Goal: Information Seeking & Learning: Understand process/instructions

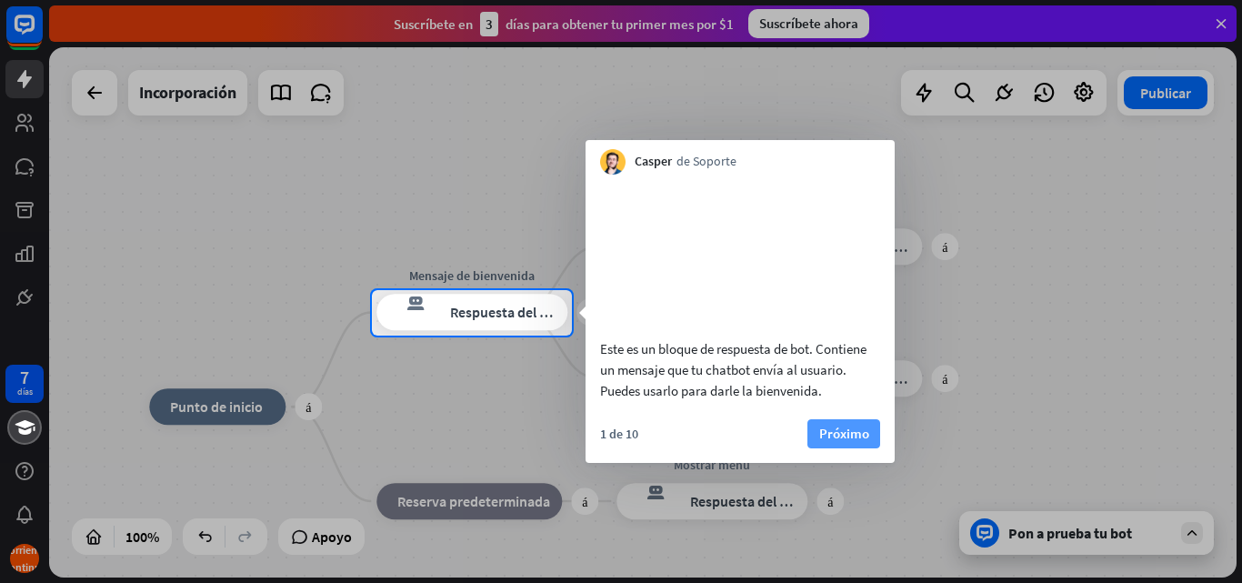
click at [862, 442] on font "Próximo" at bounding box center [844, 433] width 50 height 17
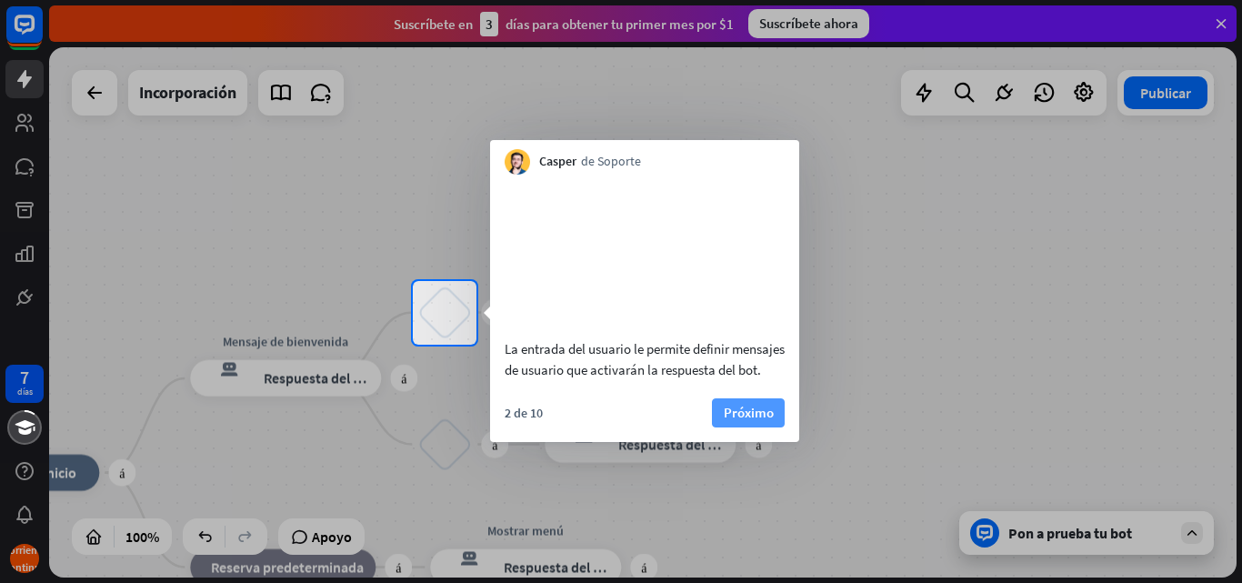
click at [757, 421] on font "Próximo" at bounding box center [749, 412] width 50 height 17
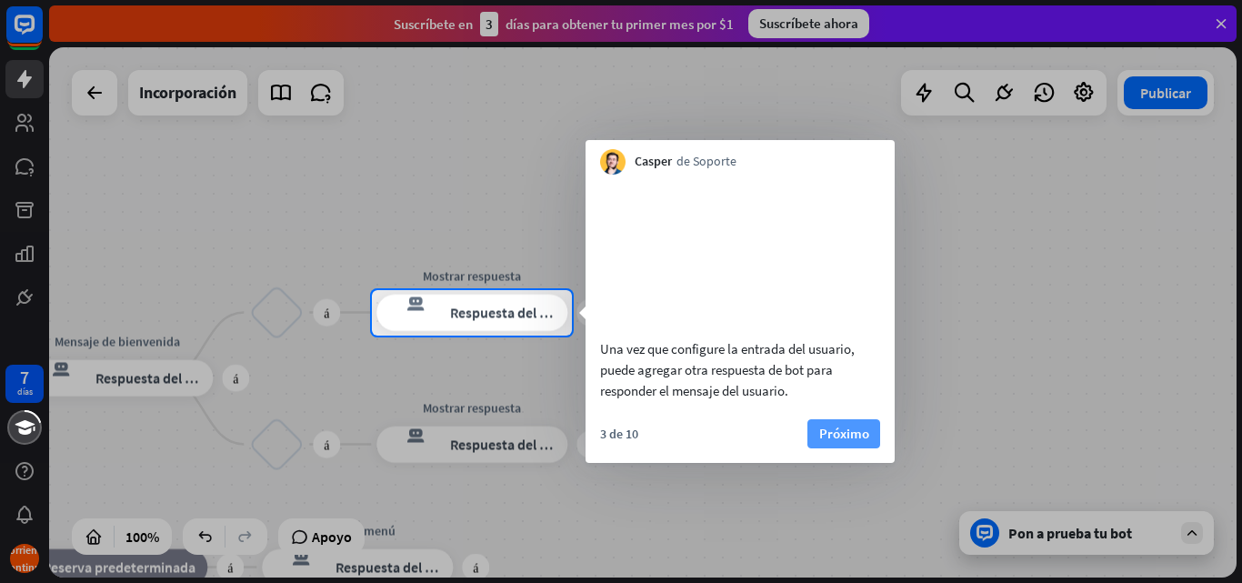
click at [821, 442] on font "Próximo" at bounding box center [844, 433] width 50 height 17
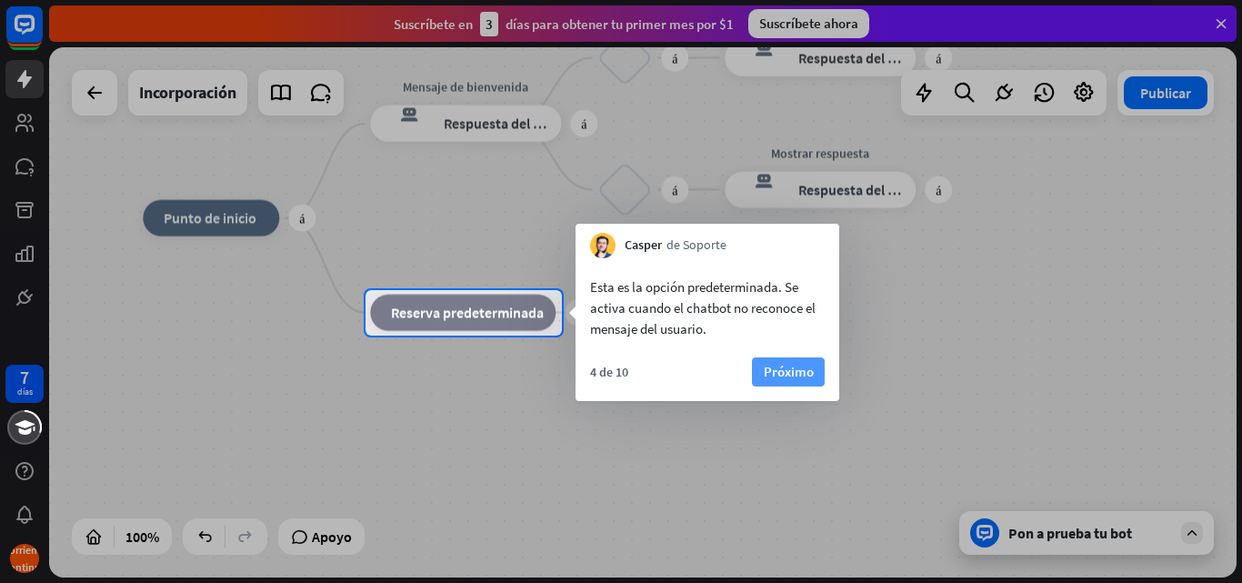
click at [799, 379] on font "Próximo" at bounding box center [789, 371] width 50 height 17
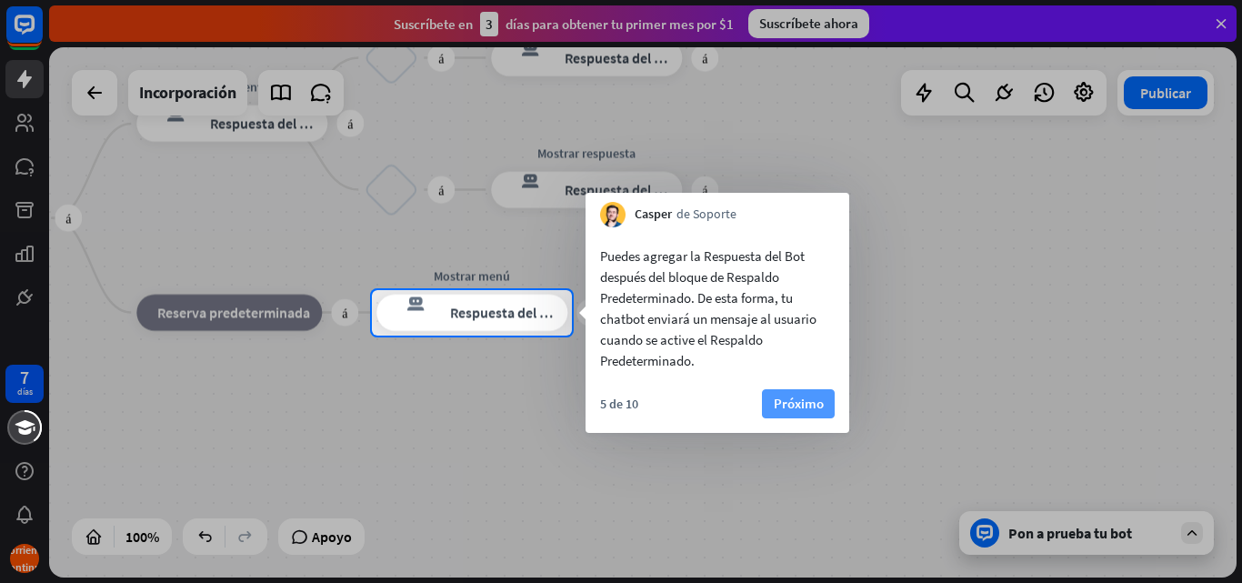
click at [800, 405] on font "Próximo" at bounding box center [799, 403] width 50 height 17
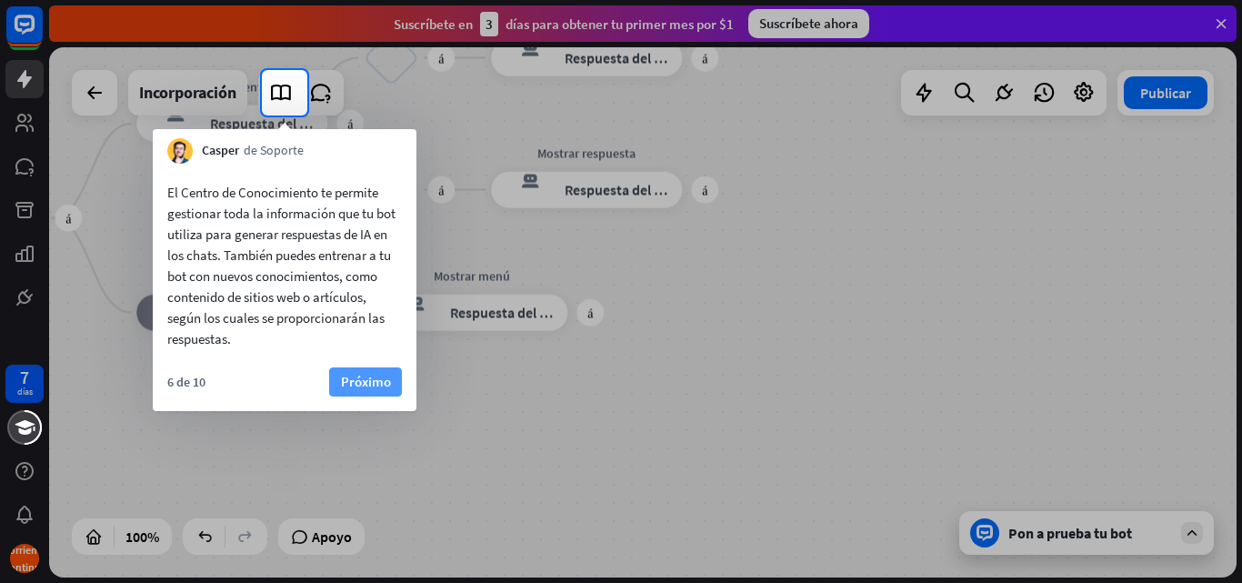
click at [358, 392] on font "Próximo" at bounding box center [366, 381] width 50 height 25
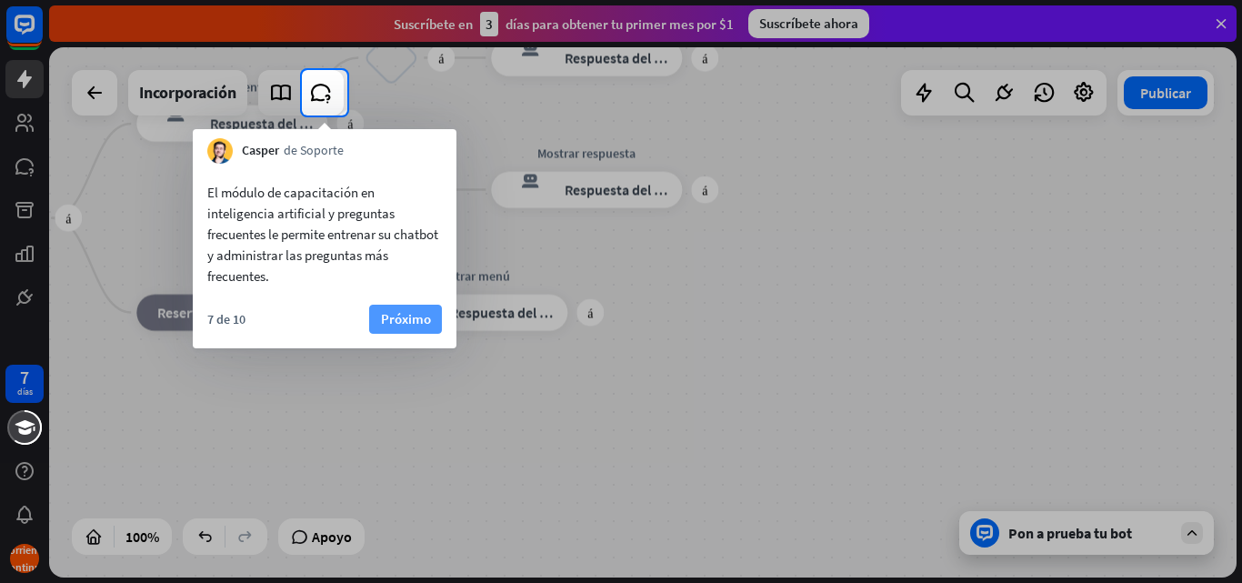
click at [388, 311] on font "Próximo" at bounding box center [406, 318] width 50 height 17
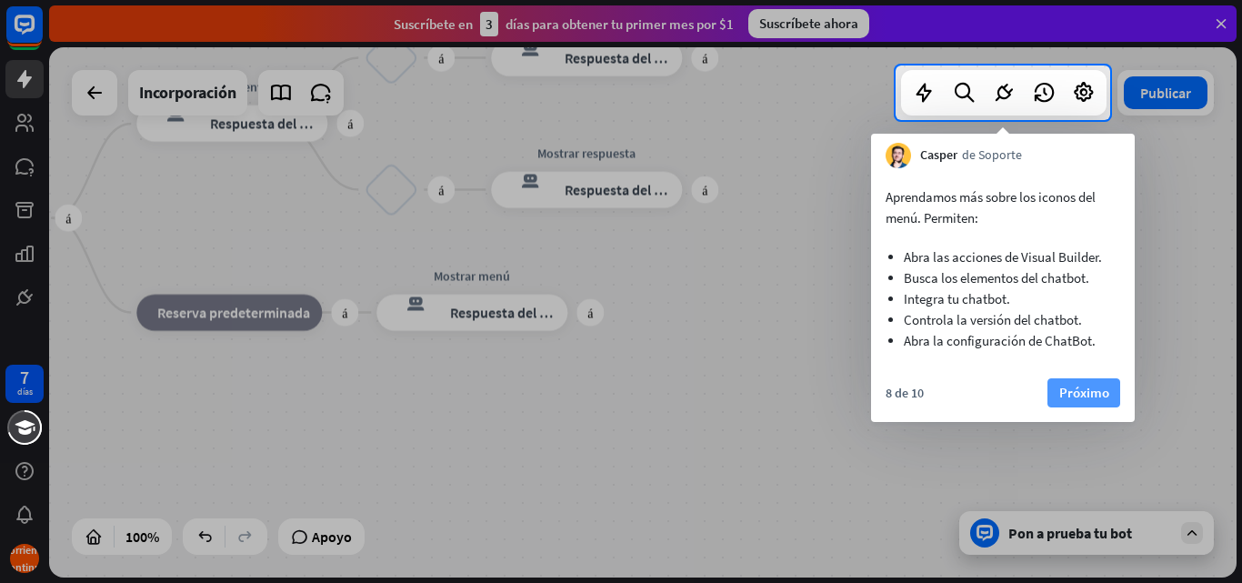
click at [1059, 401] on font "Próximo" at bounding box center [1084, 392] width 50 height 25
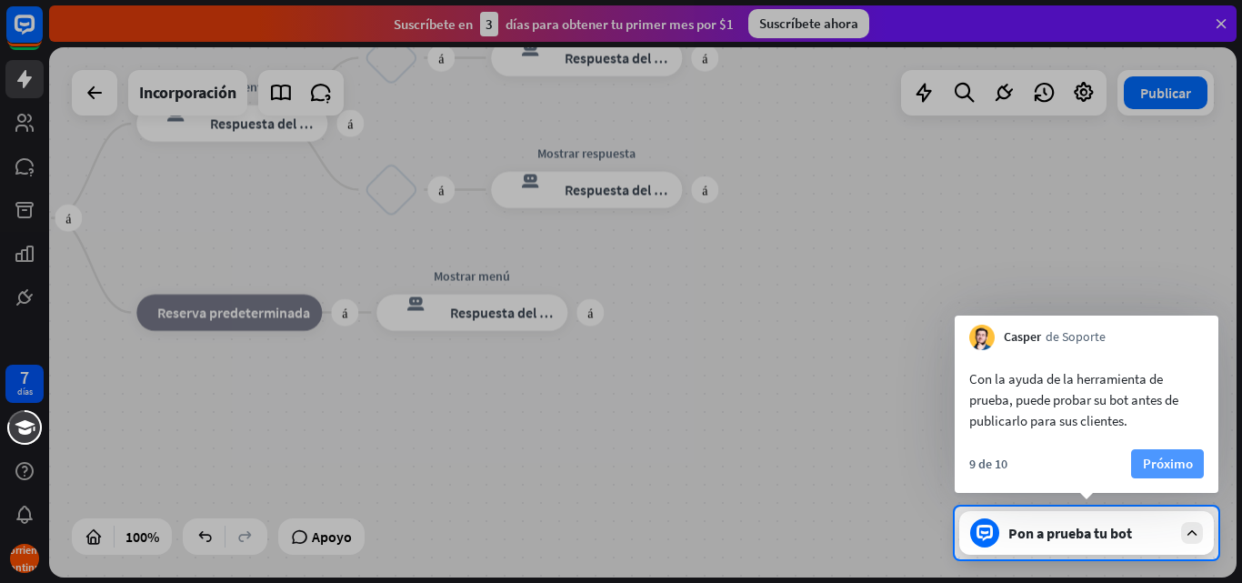
click at [1144, 470] on font "Próximo" at bounding box center [1168, 463] width 50 height 17
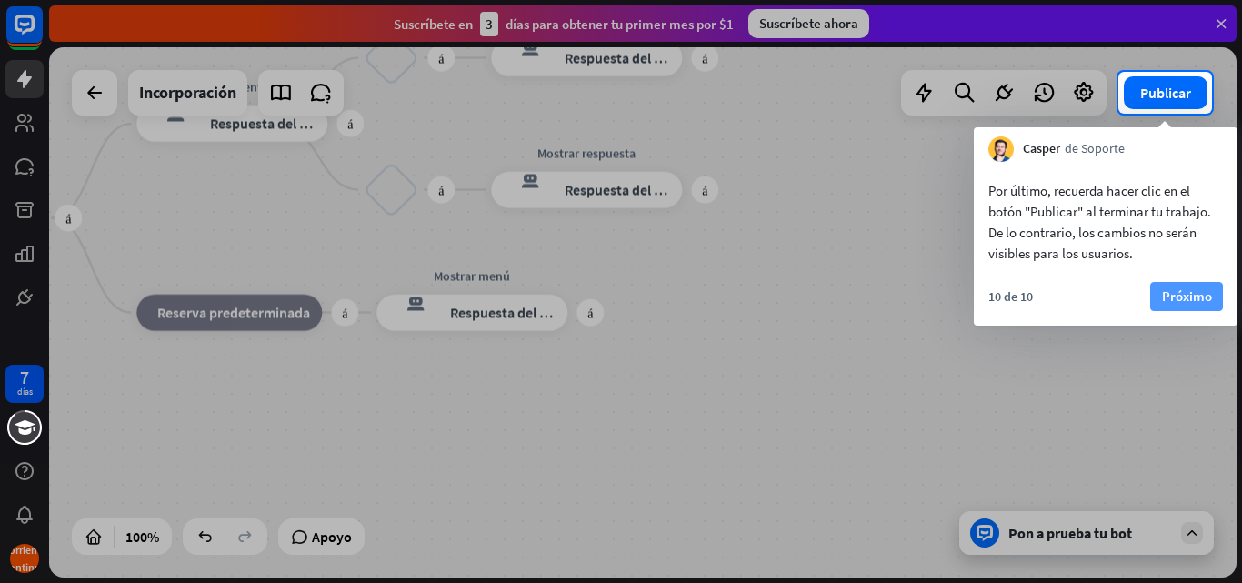
click at [1190, 285] on font "Próximo" at bounding box center [1187, 296] width 50 height 25
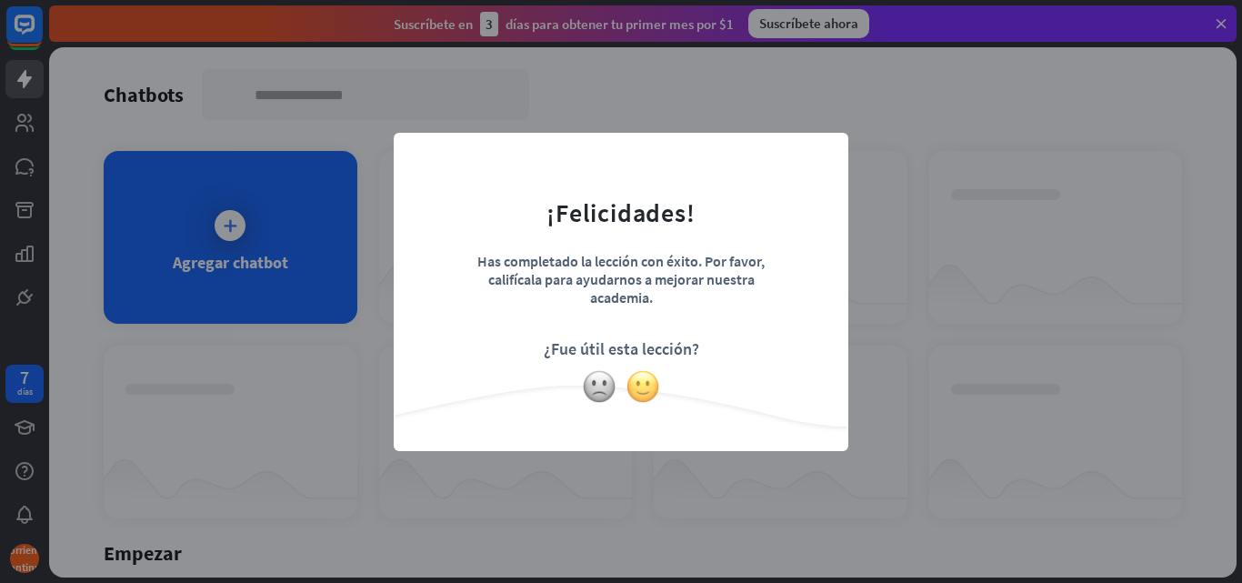
click at [644, 386] on img at bounding box center [642, 386] width 35 height 35
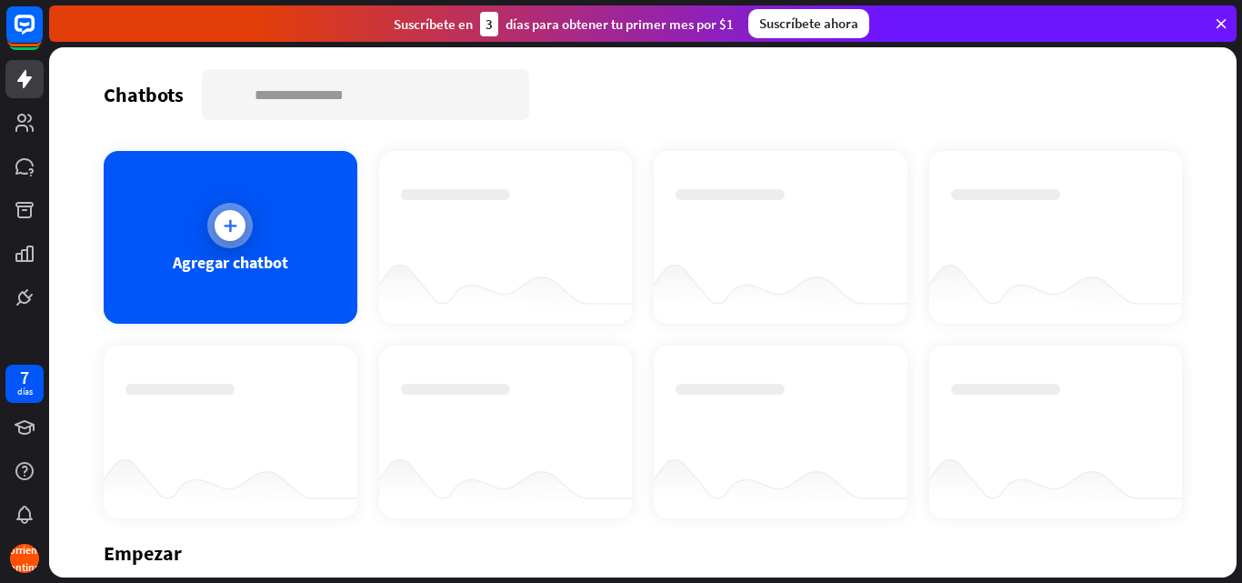
click at [235, 254] on font "Agregar chatbot" at bounding box center [230, 262] width 115 height 21
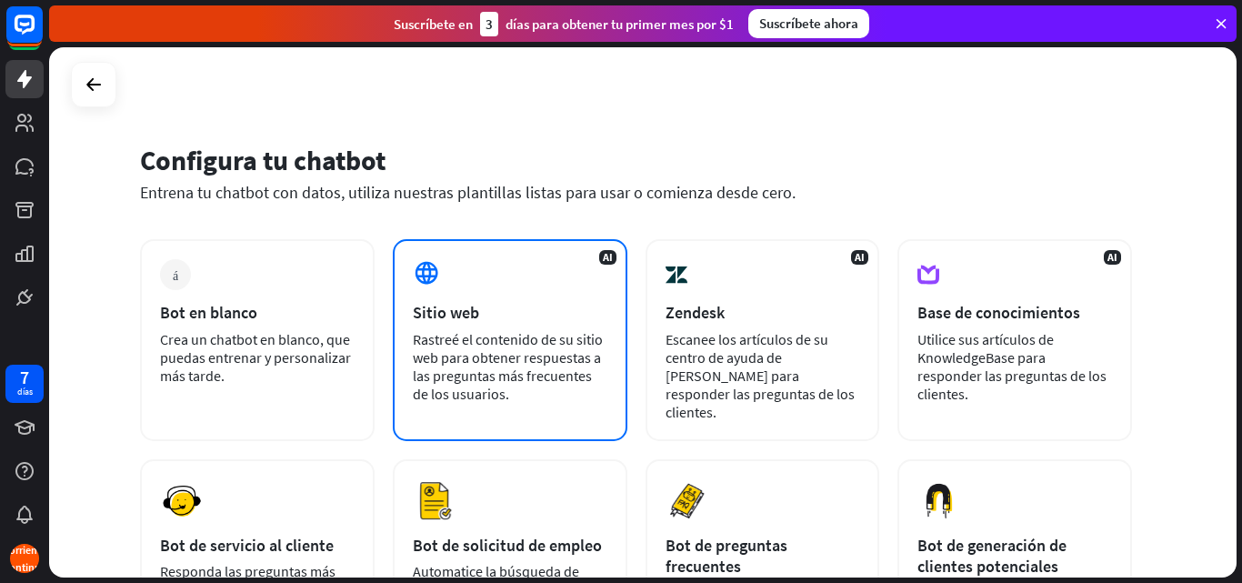
click at [478, 387] on font "Rastreé el contenido de su sitio web para obtener respuestas a las preguntas má…" at bounding box center [508, 366] width 190 height 73
